Goal: Transaction & Acquisition: Purchase product/service

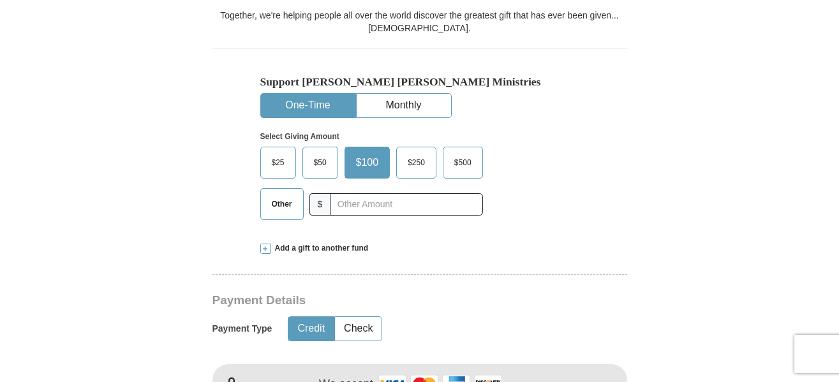
scroll to position [366, 0]
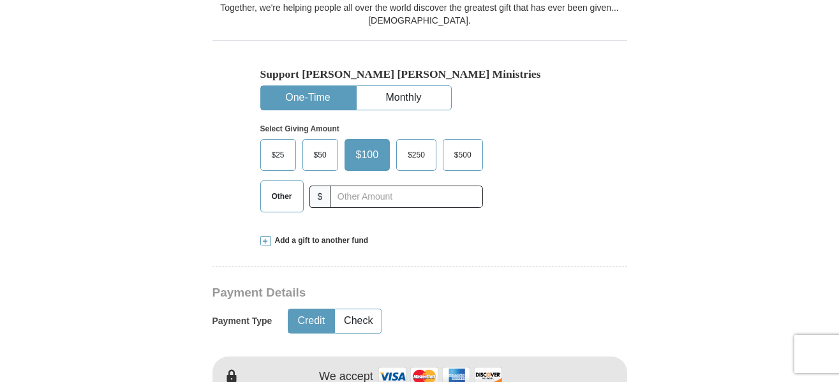
click at [311, 103] on button "One-Time" at bounding box center [308, 98] width 94 height 24
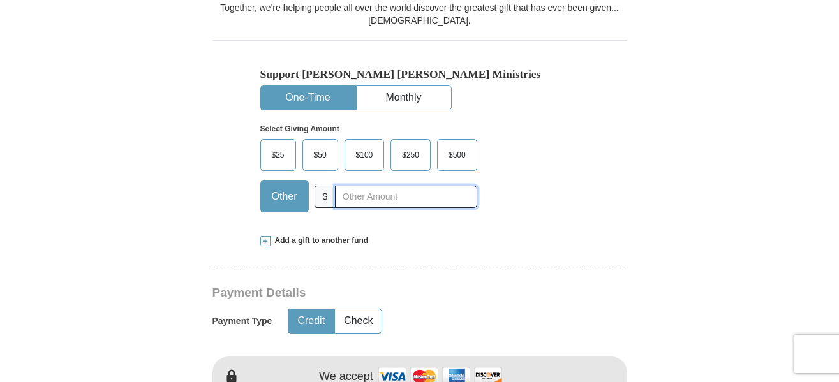
click at [341, 204] on input "text" at bounding box center [406, 197] width 142 height 22
click at [356, 198] on input "text" at bounding box center [406, 197] width 142 height 22
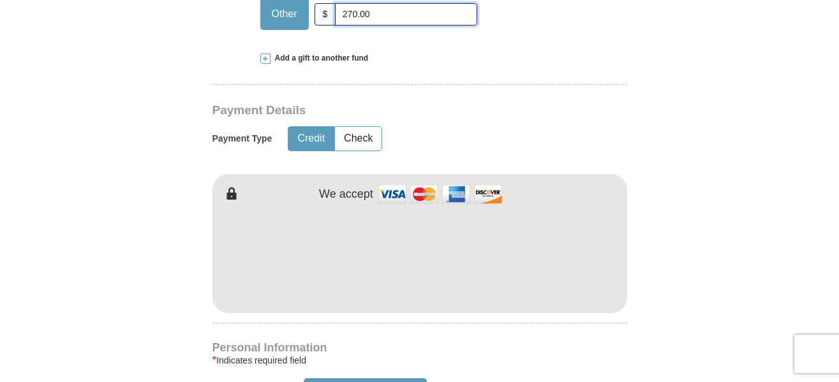
scroll to position [549, 0]
type input "270.00"
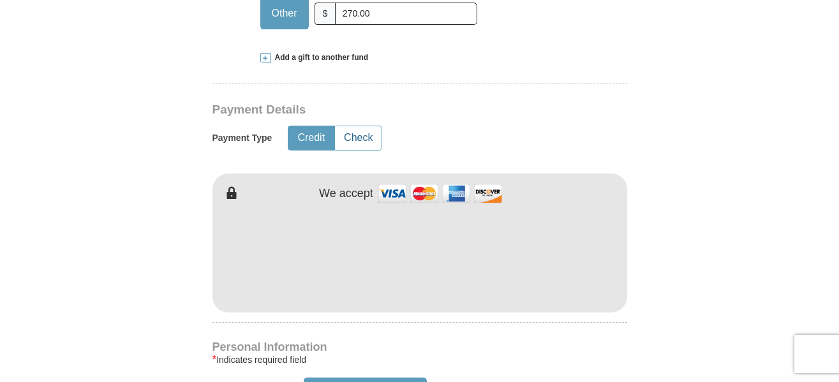
click at [361, 141] on button "Check" at bounding box center [358, 138] width 47 height 24
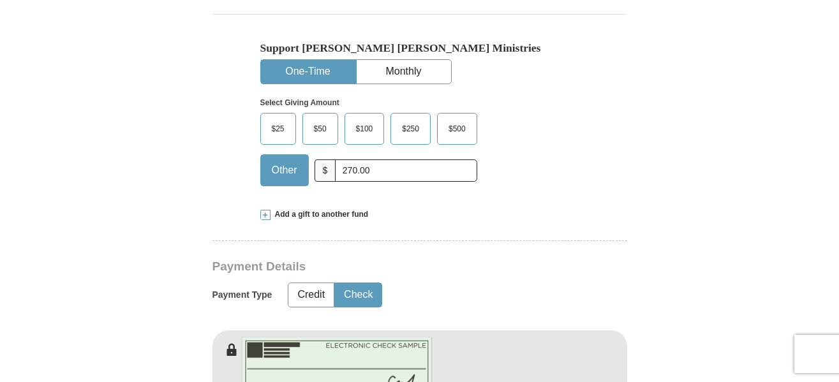
scroll to position [393, 0]
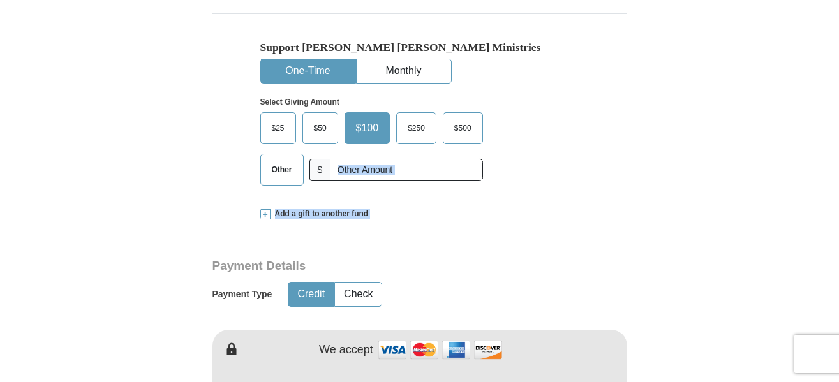
drag, startPoint x: 439, startPoint y: 249, endPoint x: 421, endPoint y: 160, distance: 90.6
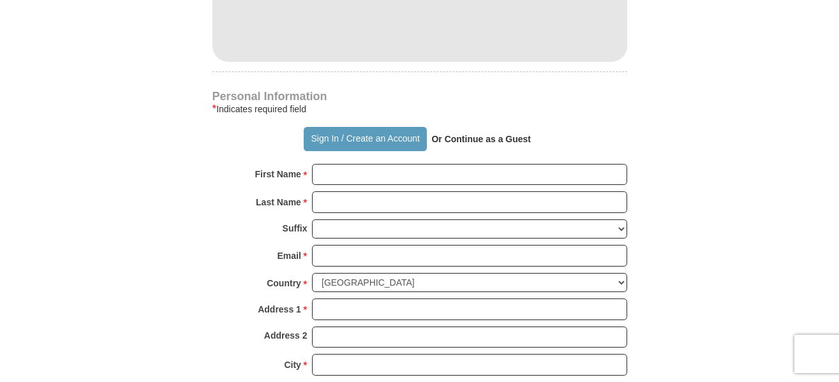
scroll to position [801, 0]
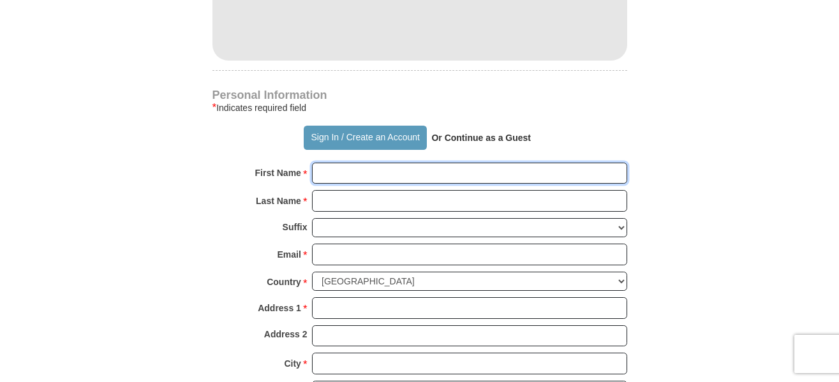
click at [483, 175] on input "First Name *" at bounding box center [469, 174] width 315 height 22
type input "Daniel"
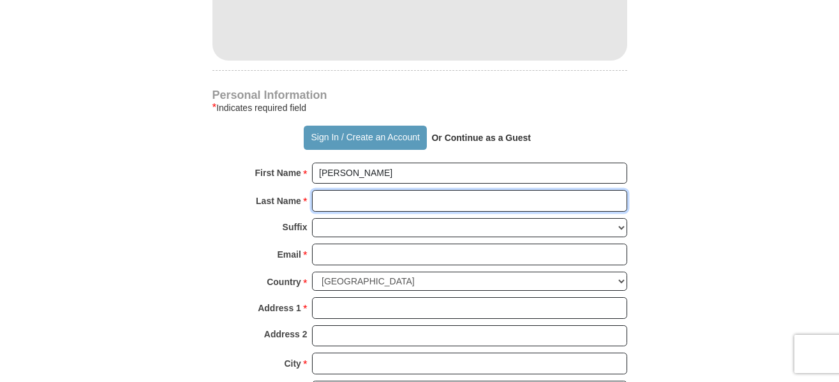
type input "Russell"
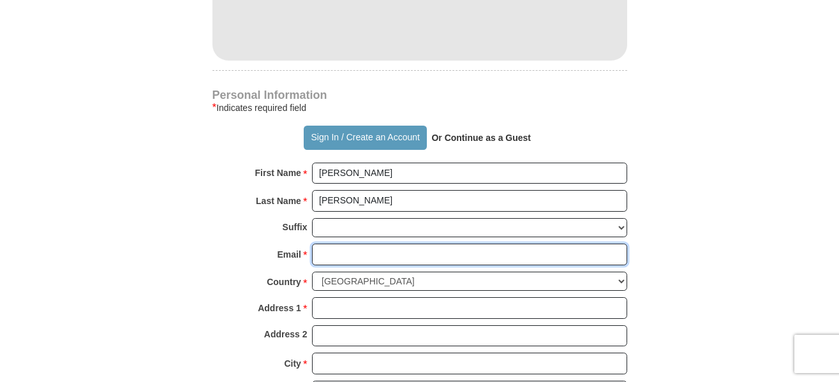
type input "rbuzz866@outlook.com"
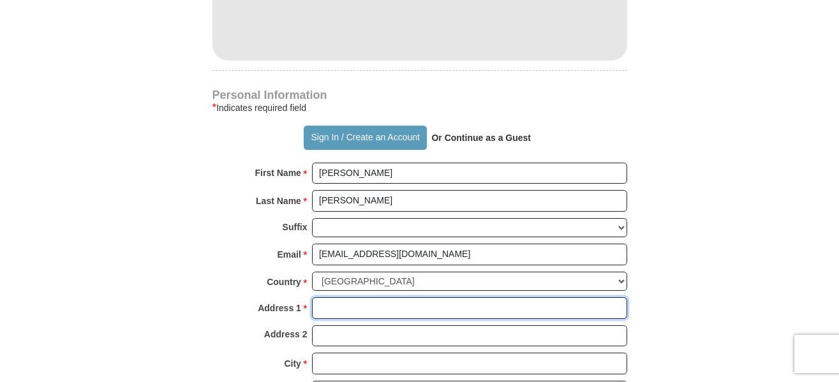
type input "7442 Walker St"
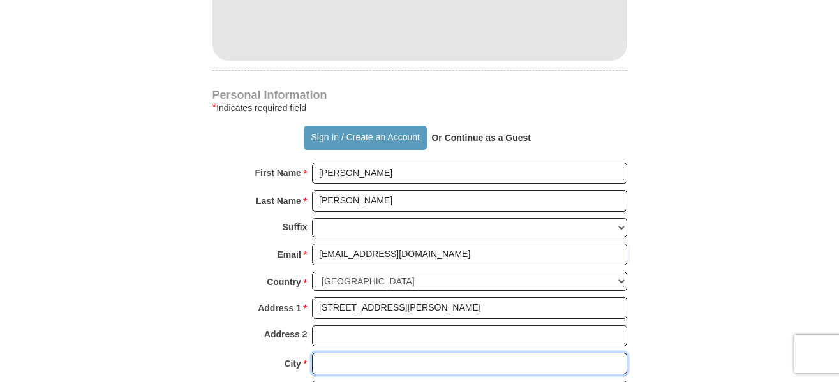
type input "Houston"
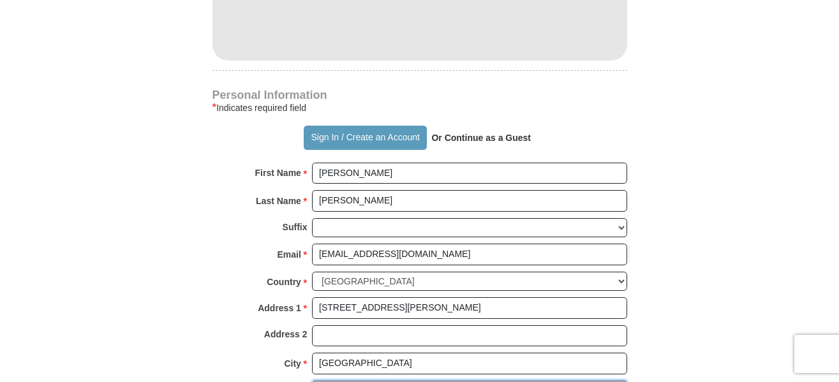
select select "TX"
type input "77011"
type input "4095043487"
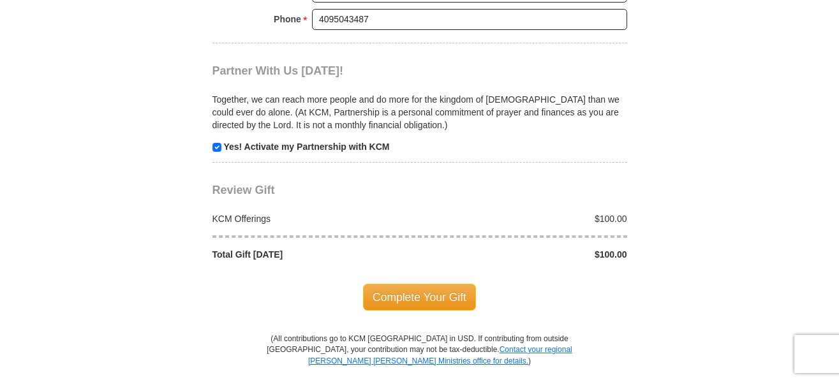
scroll to position [1237, 0]
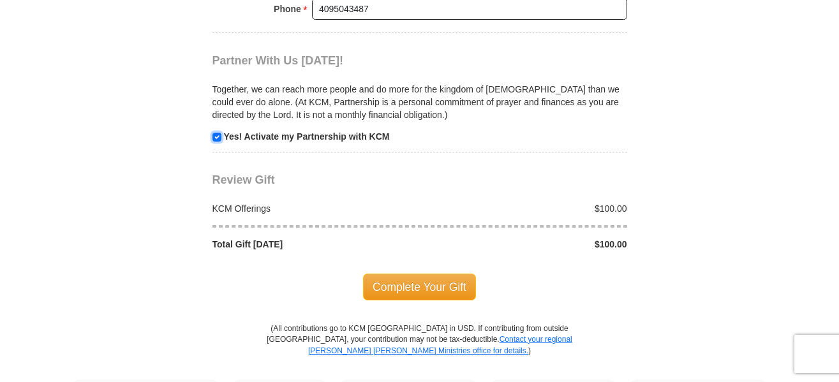
click at [219, 142] on input "checkbox" at bounding box center [217, 137] width 9 height 9
checkbox input "false"
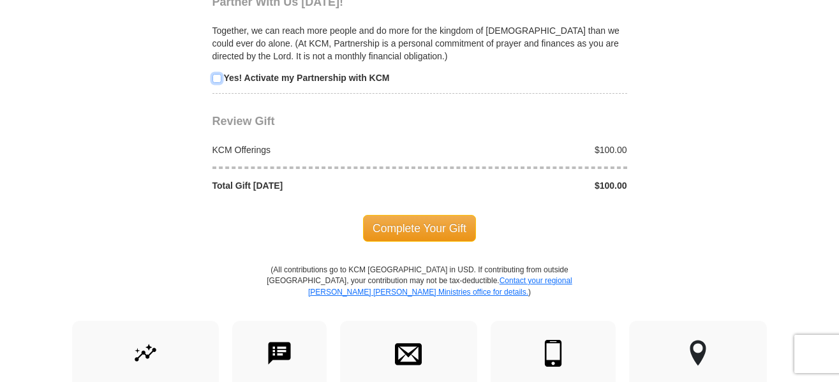
scroll to position [1299, 0]
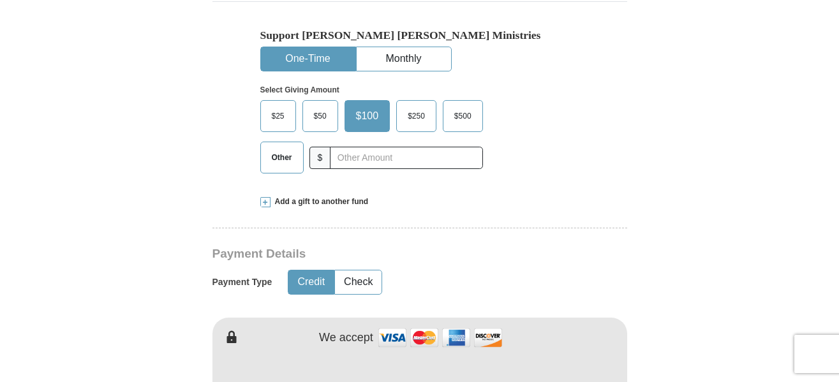
scroll to position [386, 0]
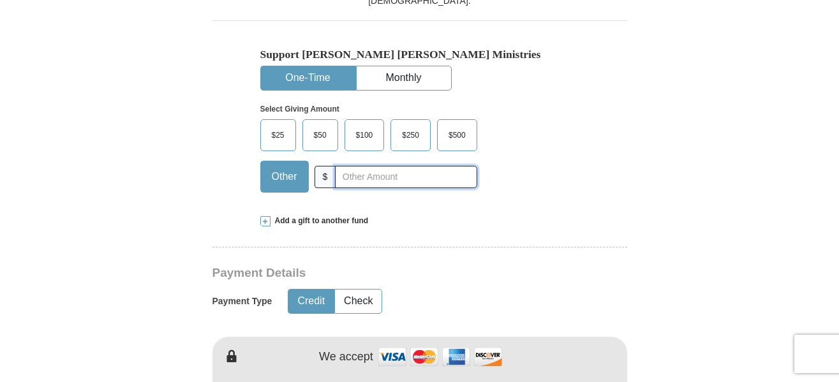
click at [398, 170] on input "text" at bounding box center [406, 177] width 142 height 22
type input "270.00"
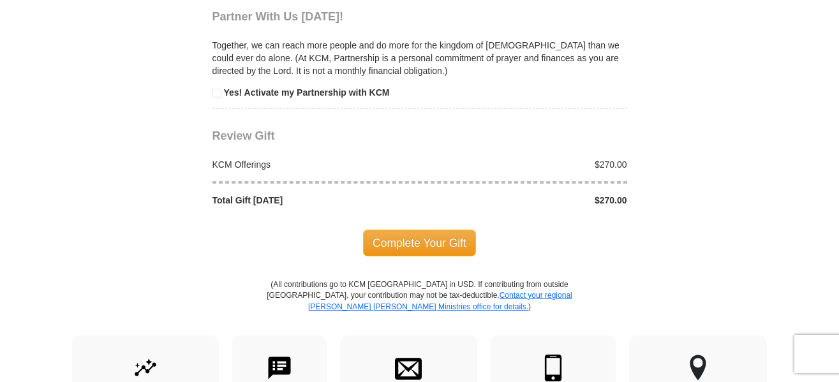
scroll to position [1297, 0]
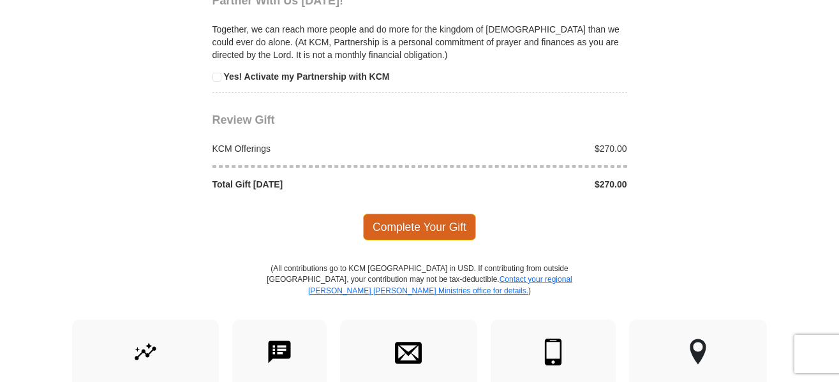
click at [441, 222] on span "Complete Your Gift" at bounding box center [419, 227] width 113 height 27
